Goal: Task Accomplishment & Management: Manage account settings

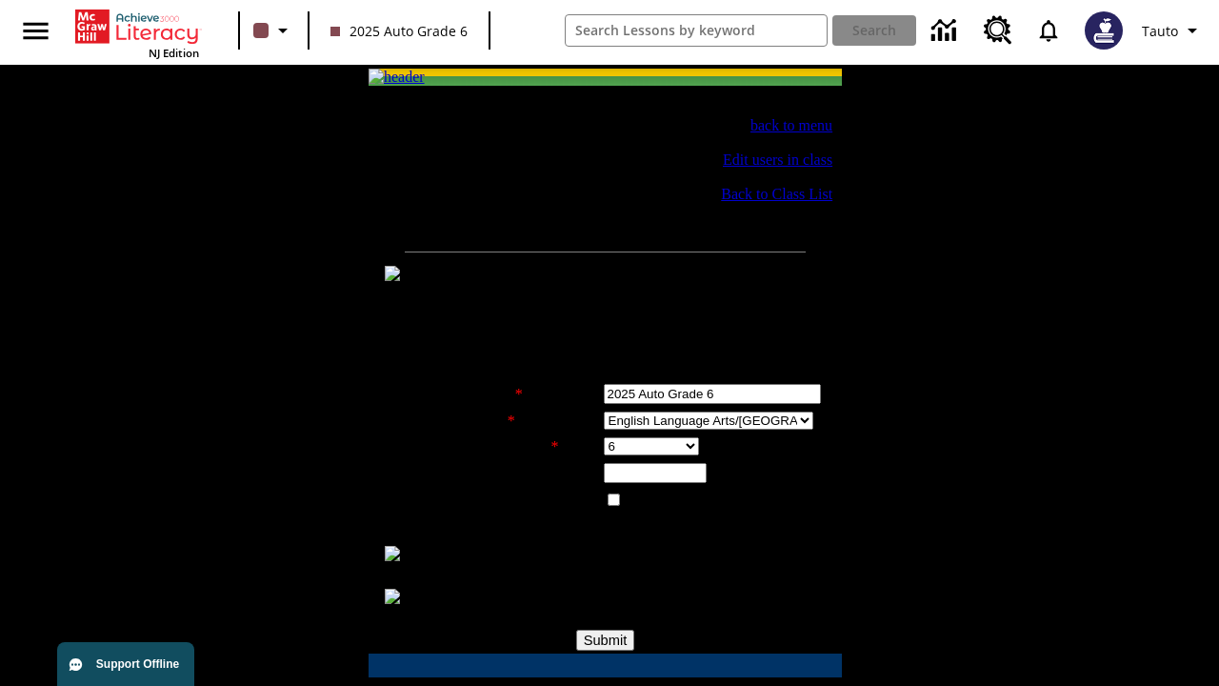
click at [616, 558] on div "Class Settings" at bounding box center [628, 561] width 394 height 17
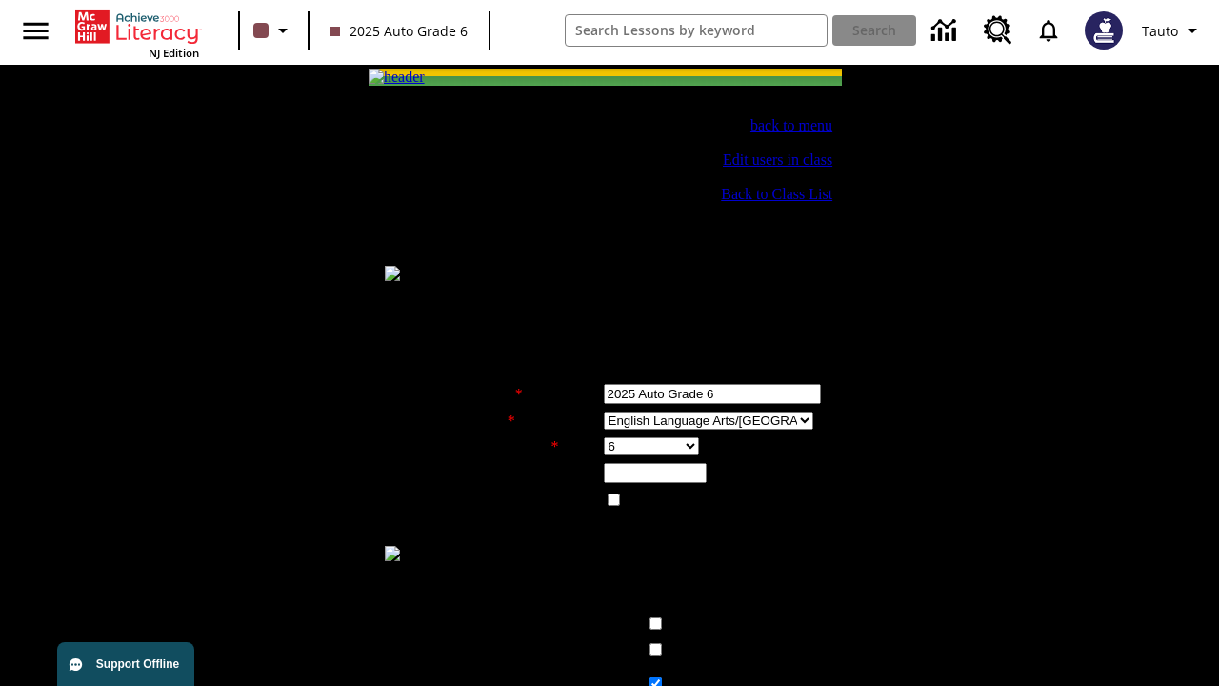
checkbox input "true"
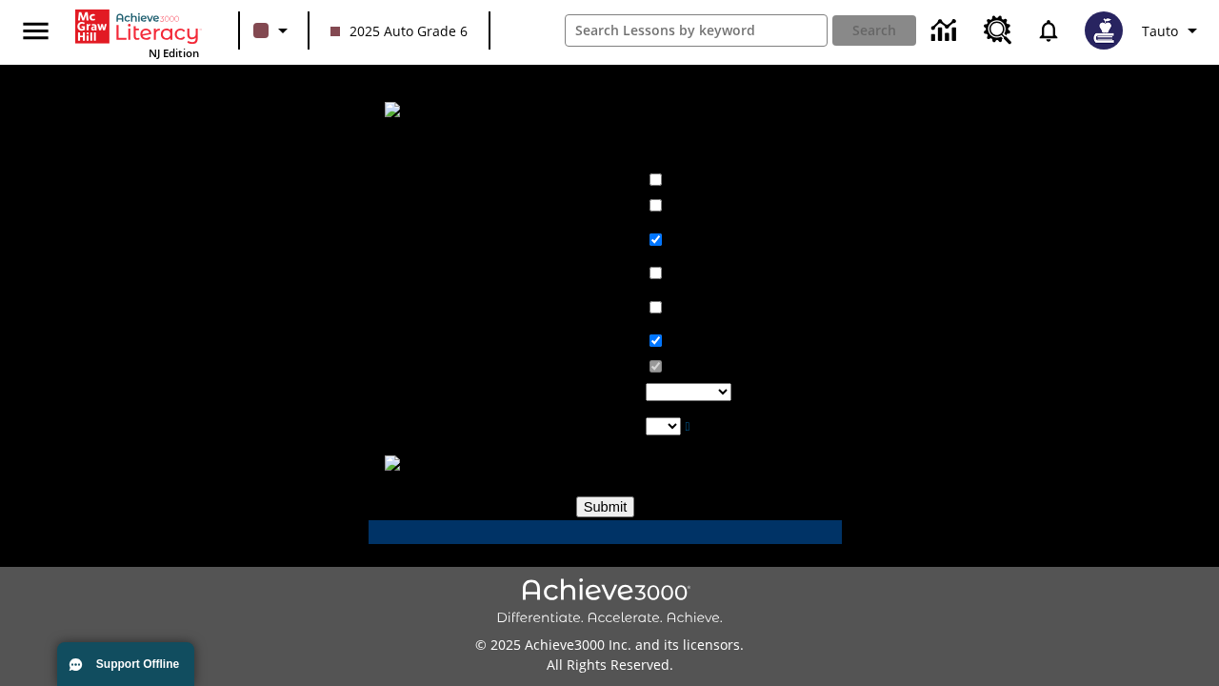
click at [606, 498] on input "Submit" at bounding box center [605, 506] width 59 height 21
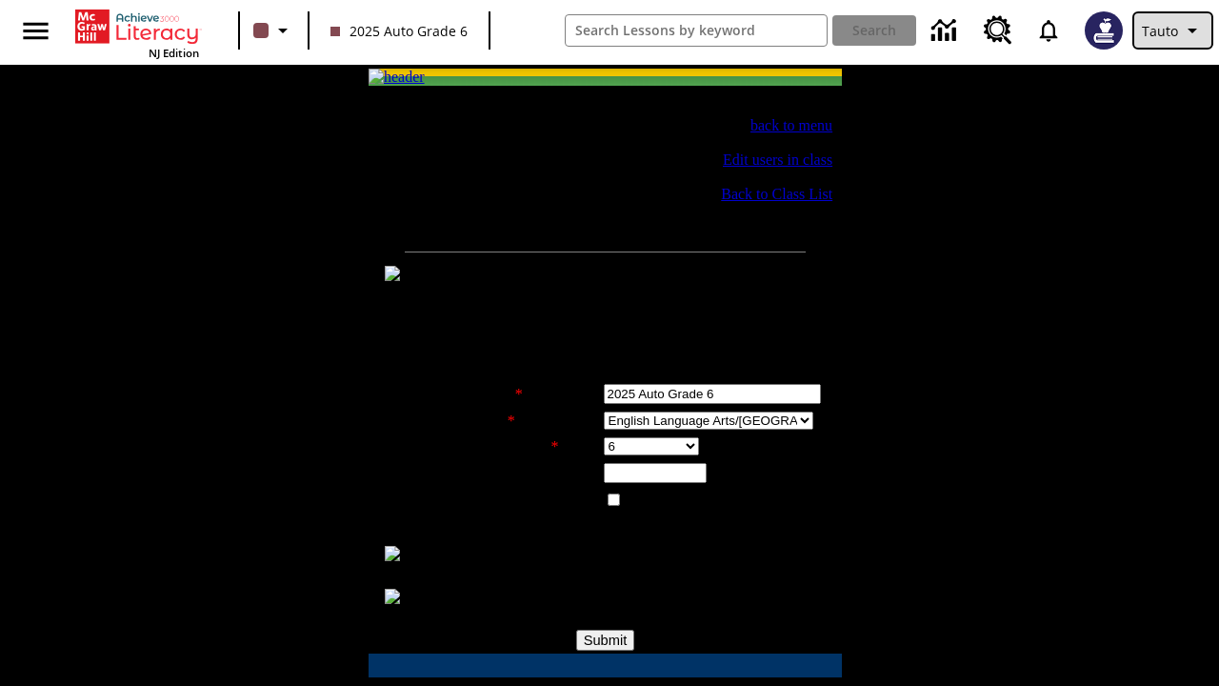
click at [1173, 30] on span "Tauto" at bounding box center [1160, 31] width 36 height 20
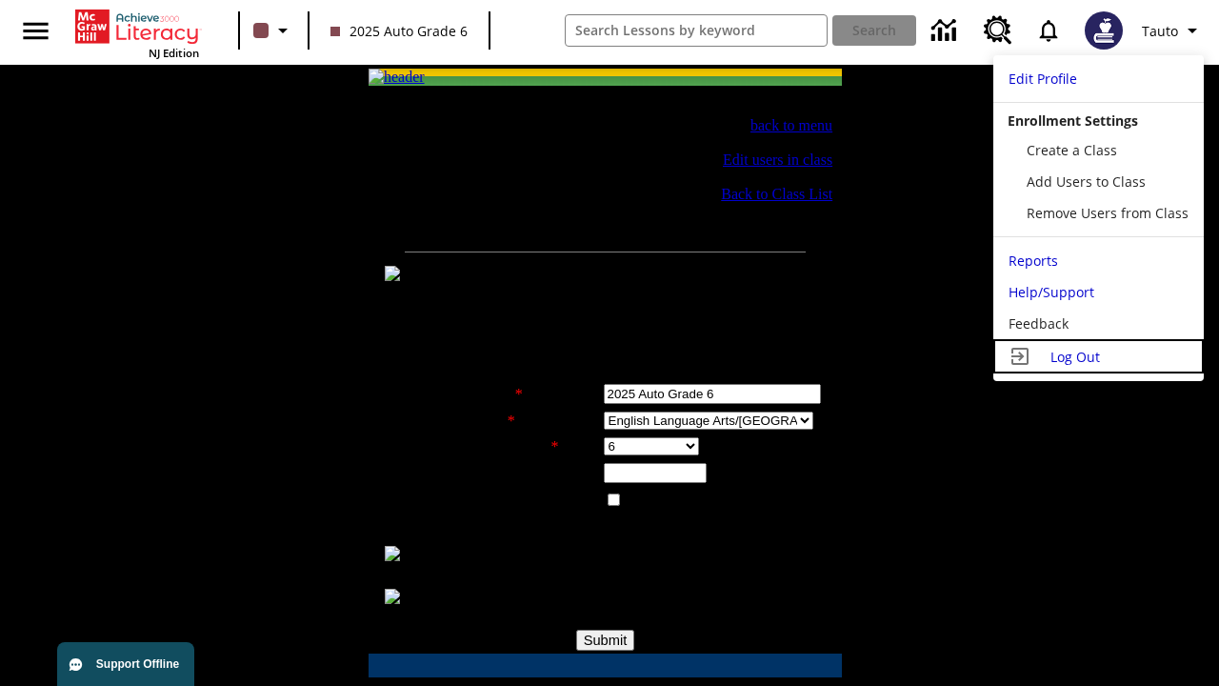
click at [1098, 356] on span "Log Out" at bounding box center [1076, 357] width 50 height 18
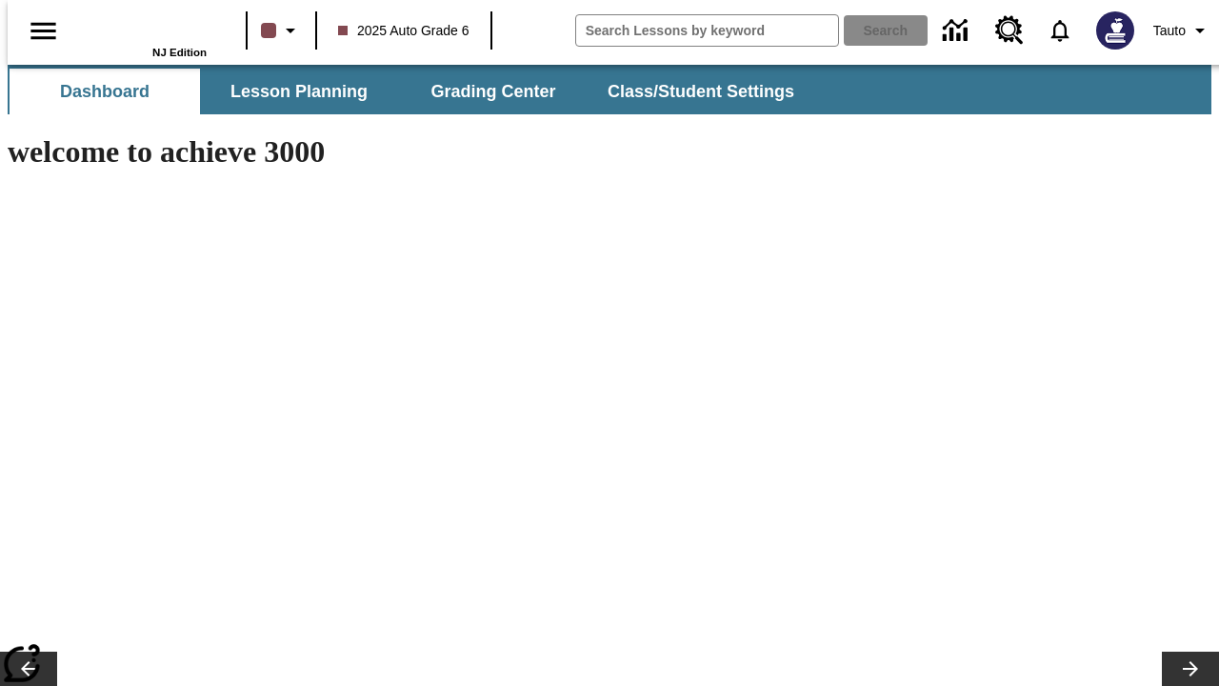
type input "-1"
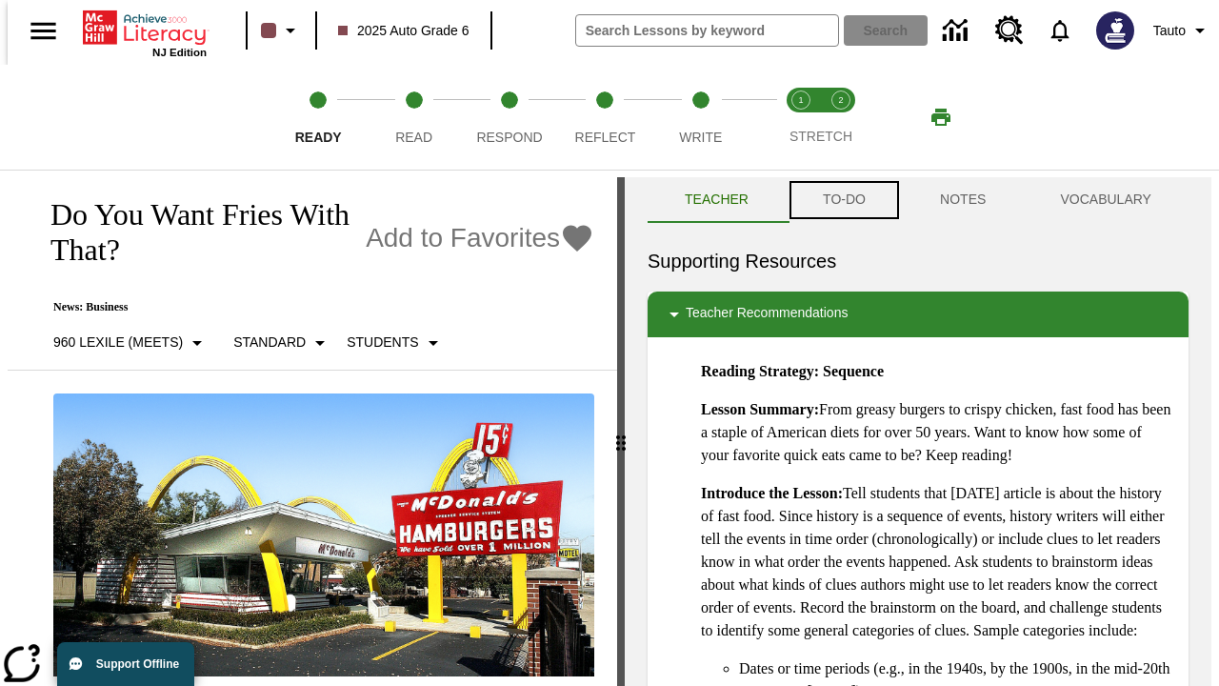
click at [843, 200] on button "TO-DO" at bounding box center [844, 200] width 117 height 46
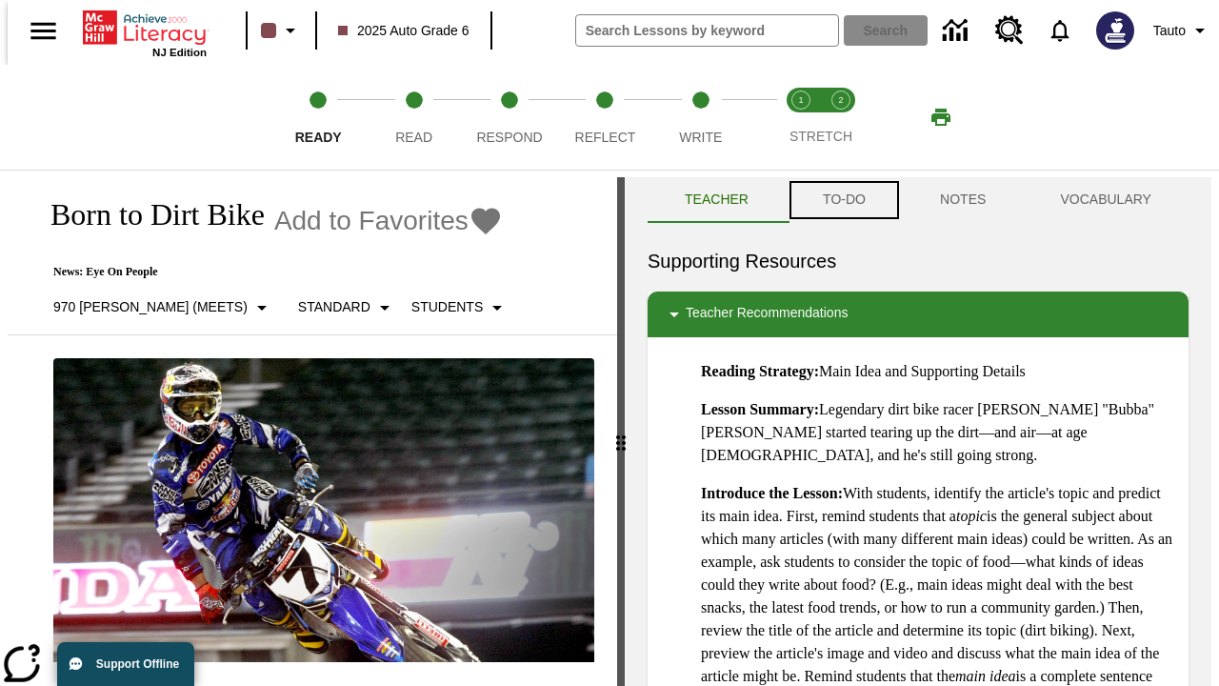
click at [843, 200] on button "TO-DO" at bounding box center [844, 200] width 117 height 46
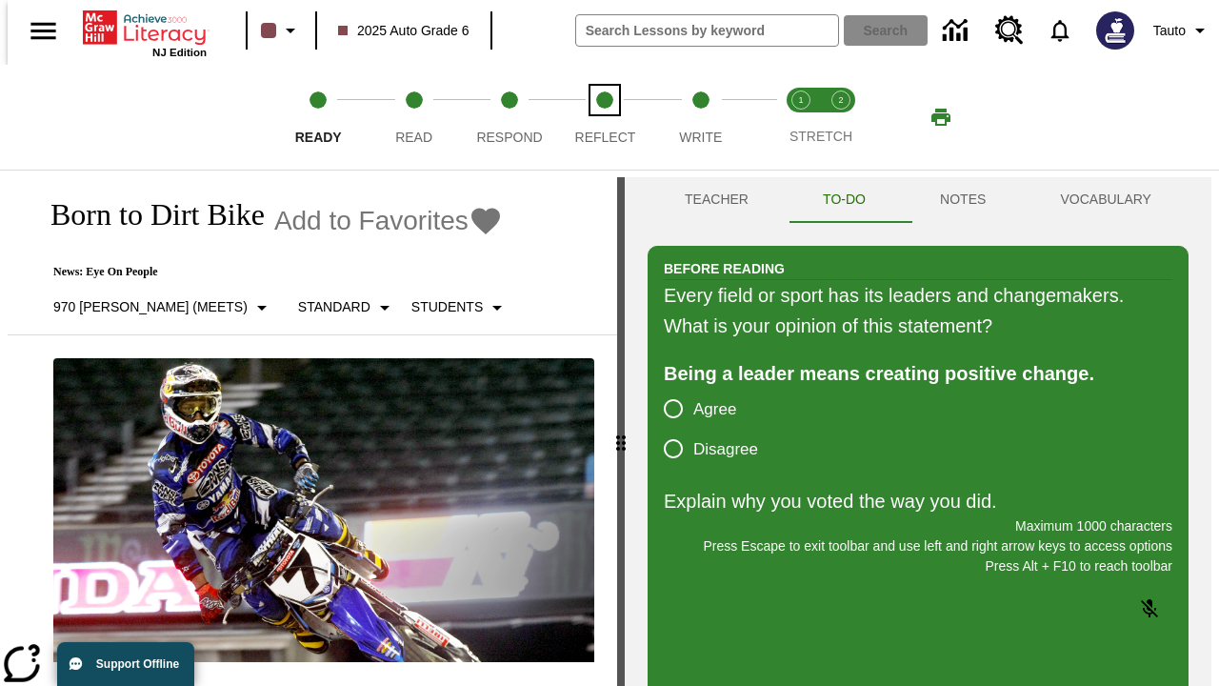
click at [605, 117] on span "Reflect" at bounding box center [605, 129] width 61 height 34
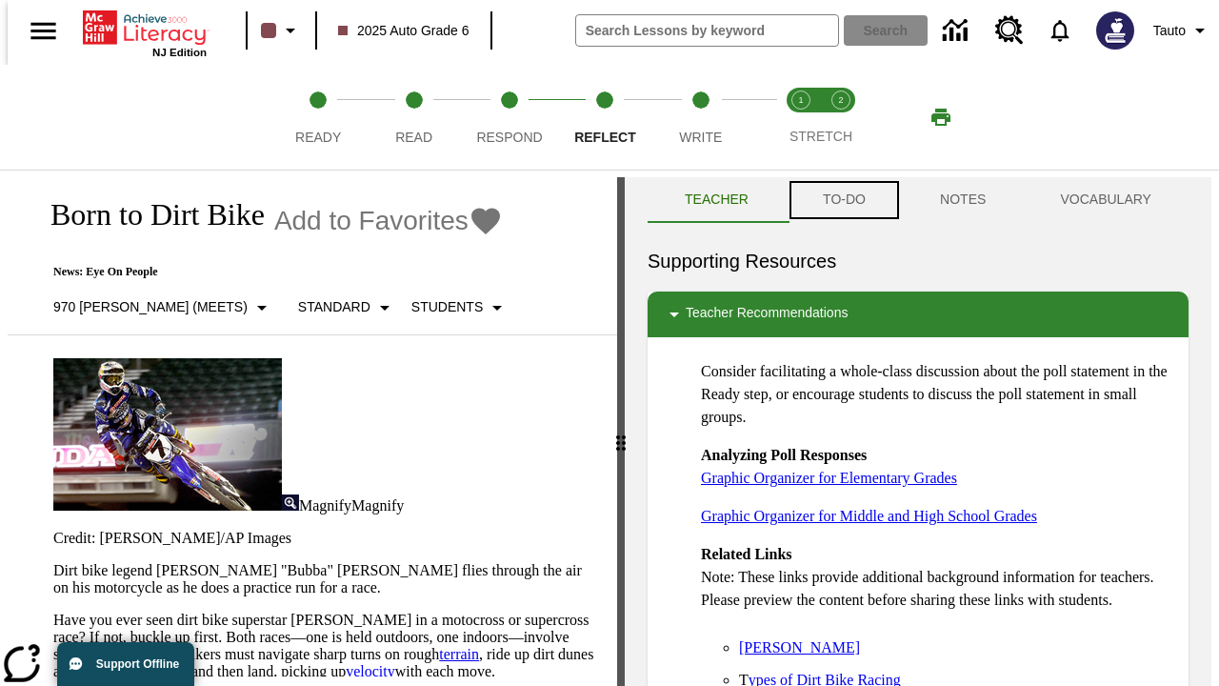
scroll to position [1, 0]
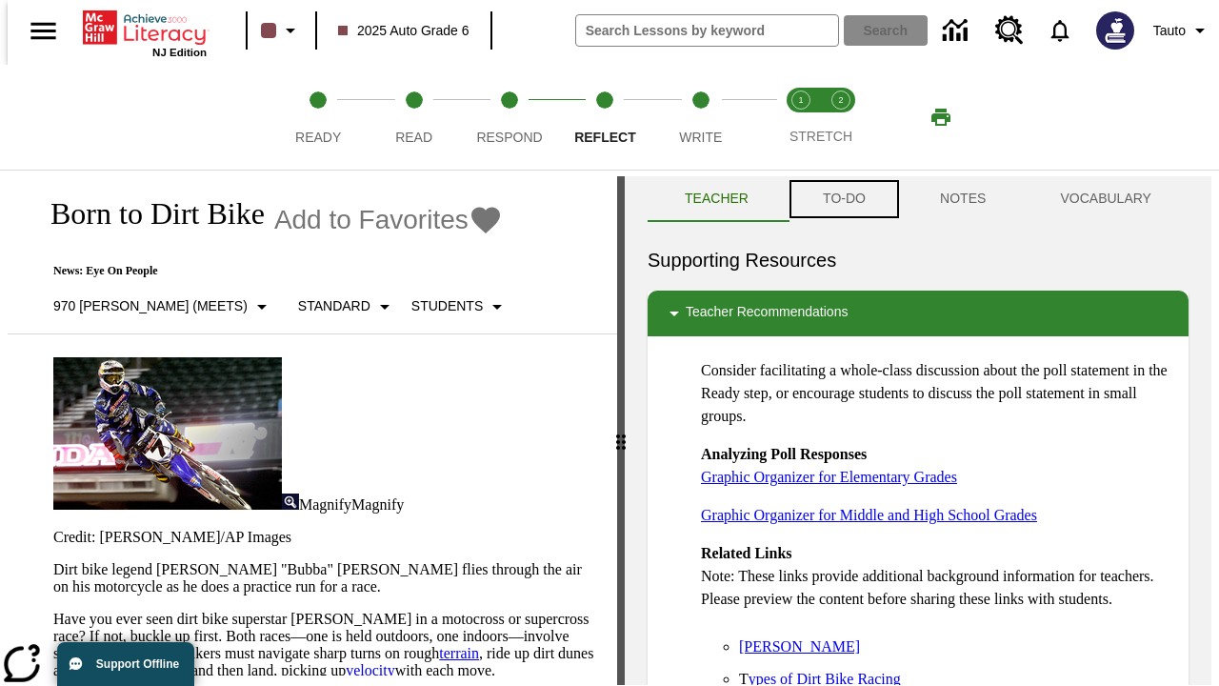
click at [843, 200] on button "TO-DO" at bounding box center [844, 199] width 117 height 46
